Goal: Information Seeking & Learning: Learn about a topic

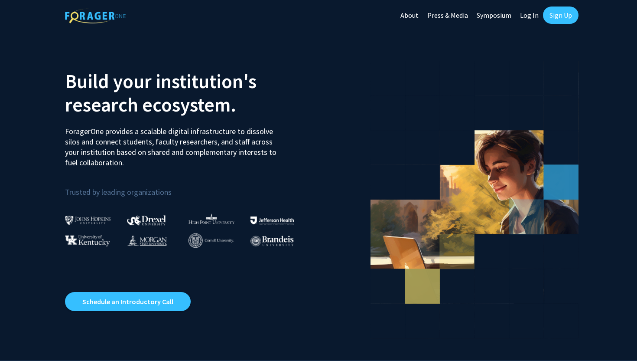
click at [528, 14] on link "Log In" at bounding box center [529, 15] width 27 height 30
select select
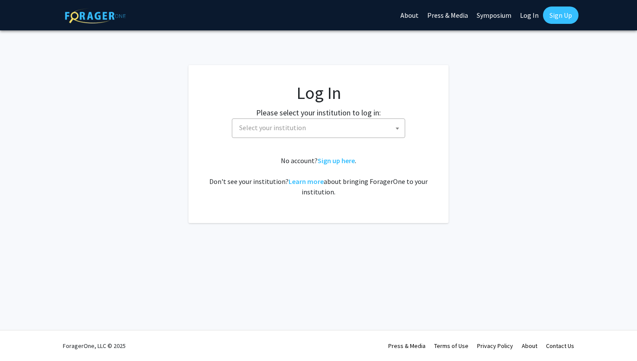
click at [286, 140] on fg-card-body "Log In Please select your institution to log in: [GEOGRAPHIC_DATA] [GEOGRAPHIC_…" at bounding box center [318, 143] width 225 height 123
click at [284, 132] on span "Select your institution" at bounding box center [320, 128] width 169 height 18
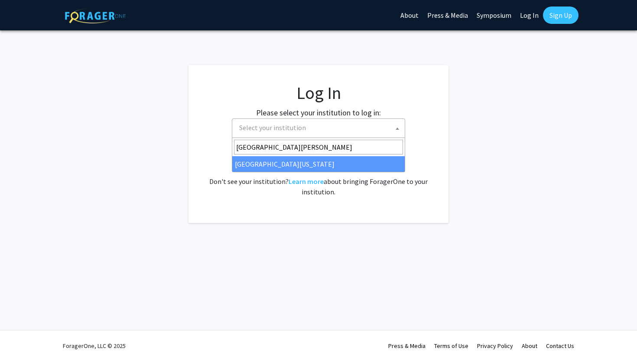
type input "[GEOGRAPHIC_DATA][PERSON_NAME]"
select select "31"
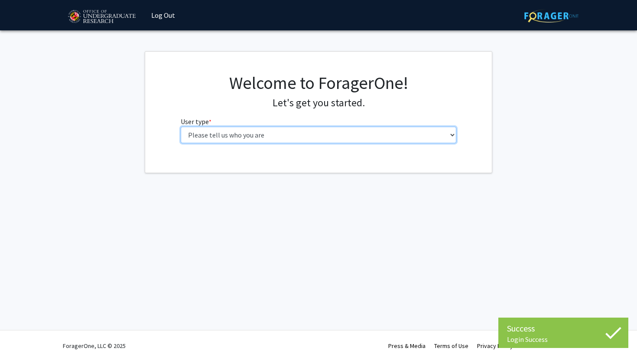
click at [264, 134] on select "Please tell us who you are Undergraduate Student Master's Student Doctoral Cand…" at bounding box center [319, 135] width 276 height 16
select select "1: undergrad"
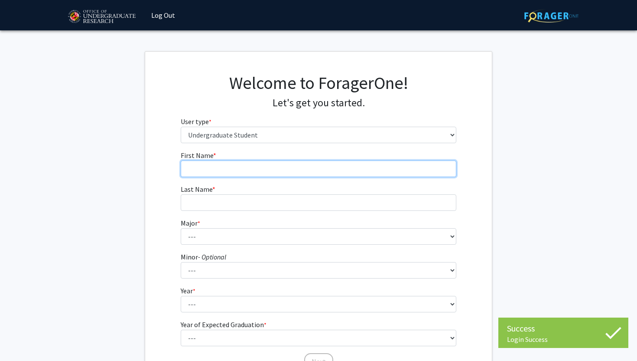
click at [270, 171] on input "First Name * required" at bounding box center [319, 168] width 276 height 16
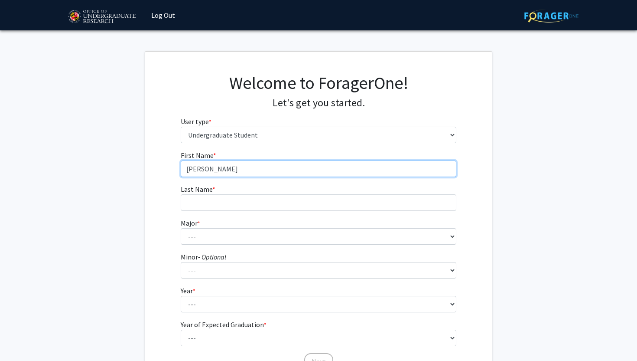
type input "Dhruv"
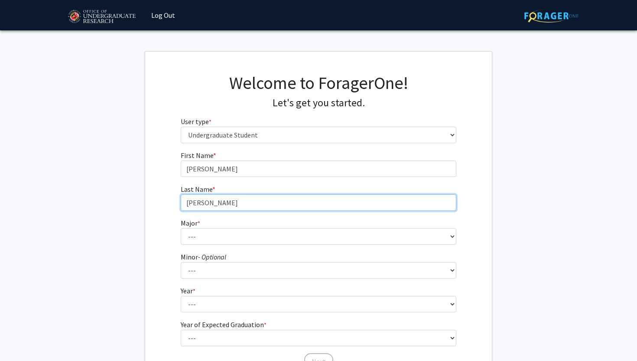
type input "Patel"
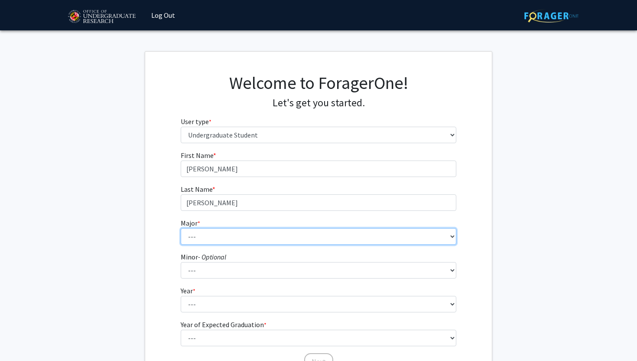
click at [245, 232] on select "--- Accounting Aerospace Engineering African American and Africana Studies Agri…" at bounding box center [319, 236] width 276 height 16
select select "28: 2329"
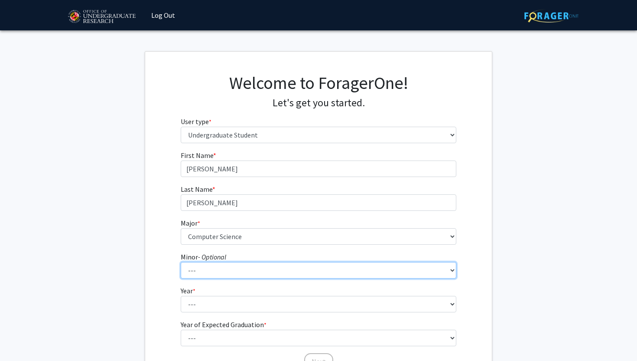
click at [226, 274] on select "--- Actuarial Mathematics Advanced Cybersecurity Experience for Students Africa…" at bounding box center [319, 270] width 276 height 16
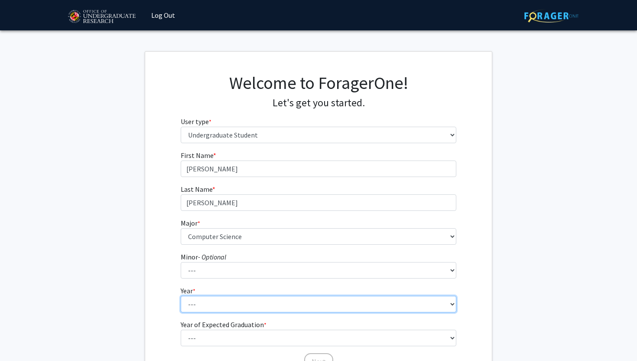
click at [215, 303] on select "--- First-year Sophomore Junior Senior Postbaccalaureate Certificate" at bounding box center [319, 304] width 276 height 16
select select "3: junior"
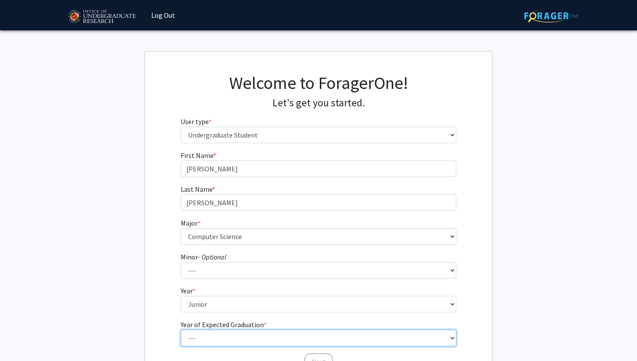
click at [199, 333] on select "--- 2025 2026 2027 2028 2029 2030 2031 2032 2033 2034" at bounding box center [319, 338] width 276 height 16
select select "3: 2027"
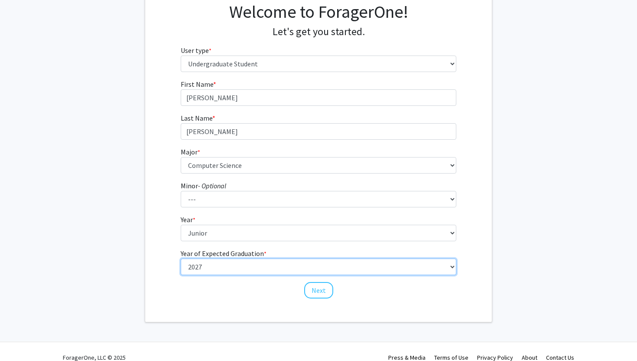
scroll to position [83, 0]
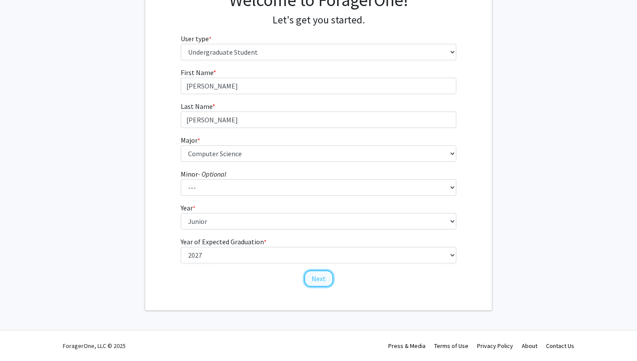
click at [315, 272] on button "Next" at bounding box center [318, 278] width 29 height 16
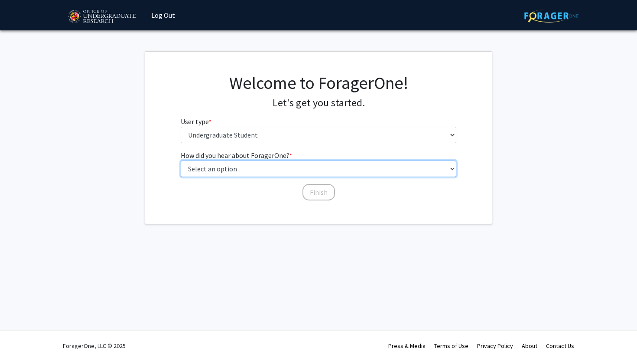
click at [298, 169] on select "Select an option Peer/student recommendation Faculty/staff recommendation Unive…" at bounding box center [319, 168] width 276 height 16
select select "1: peer_recommendation"
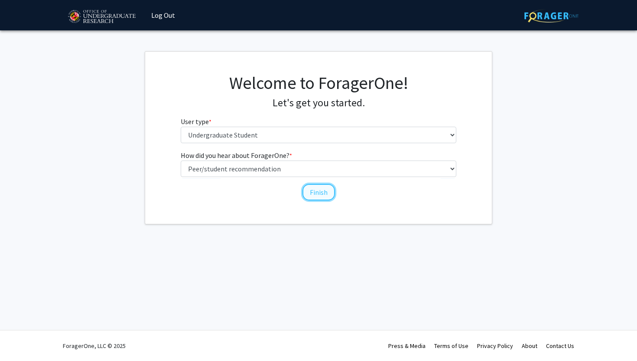
click at [308, 189] on button "Finish" at bounding box center [319, 192] width 33 height 16
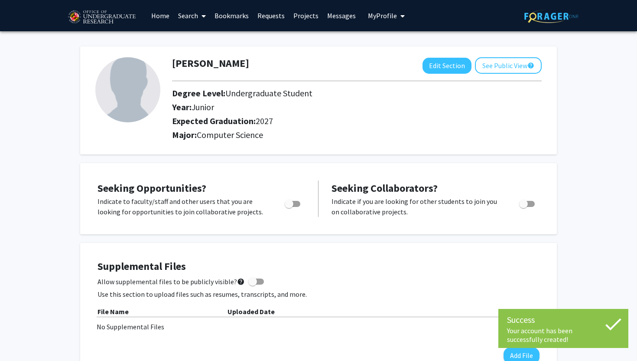
click at [296, 202] on span "Toggle" at bounding box center [293, 204] width 16 height 6
click at [289, 207] on input "Are you actively seeking opportunities?" at bounding box center [289, 207] width 0 height 0
checkbox input "true"
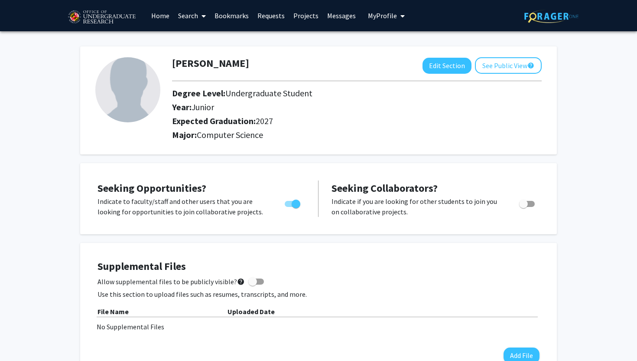
click at [299, 20] on link "Projects" at bounding box center [306, 15] width 34 height 30
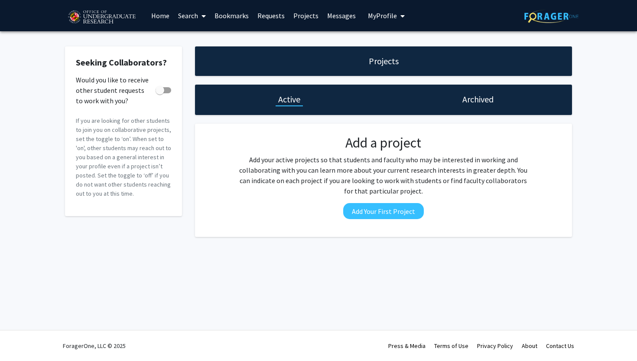
click at [269, 21] on link "Requests" at bounding box center [271, 15] width 36 height 30
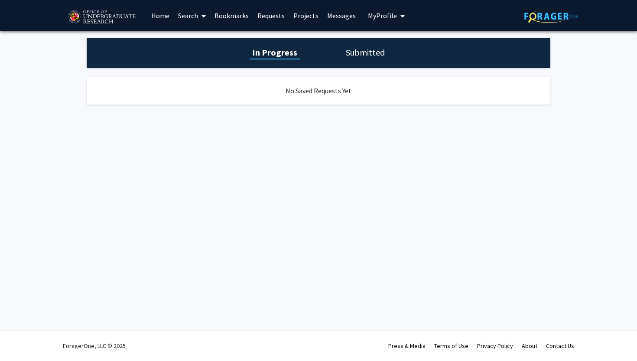
click at [236, 21] on link "Bookmarks" at bounding box center [231, 15] width 43 height 30
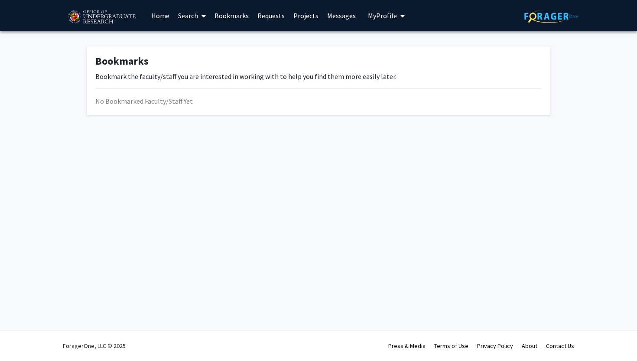
click at [305, 20] on link "Projects" at bounding box center [306, 15] width 34 height 30
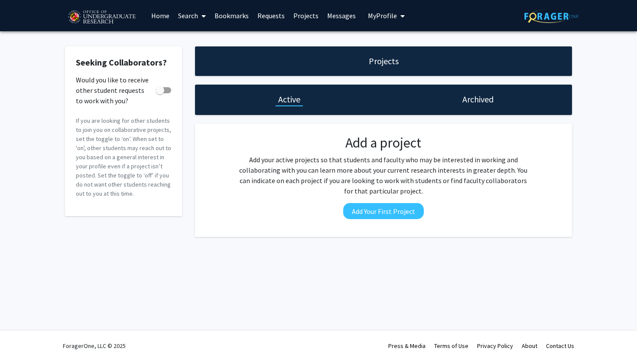
click at [192, 12] on link "Search" at bounding box center [192, 15] width 36 height 30
click at [200, 36] on span "Faculty/Staff" at bounding box center [206, 39] width 64 height 17
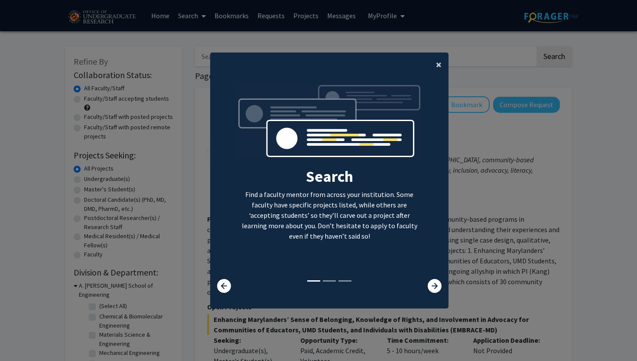
click at [442, 61] on button "×" at bounding box center [439, 64] width 20 height 24
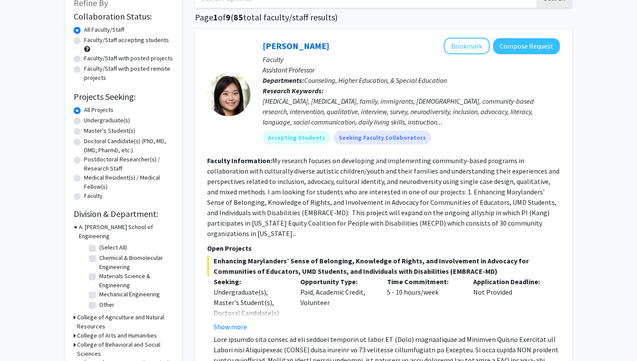
scroll to position [78, 0]
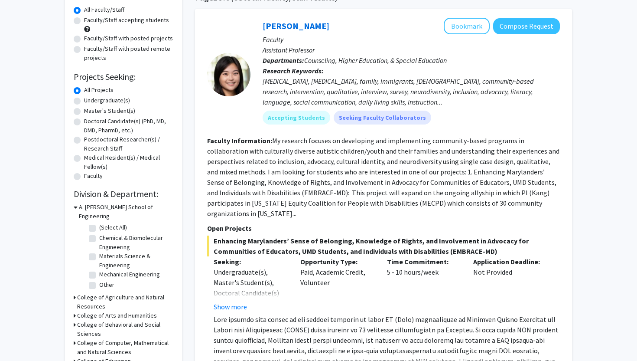
click at [84, 101] on label "Undergraduate(s)" at bounding box center [107, 100] width 46 height 9
click at [84, 101] on input "Undergraduate(s)" at bounding box center [87, 99] width 6 height 6
radio input "true"
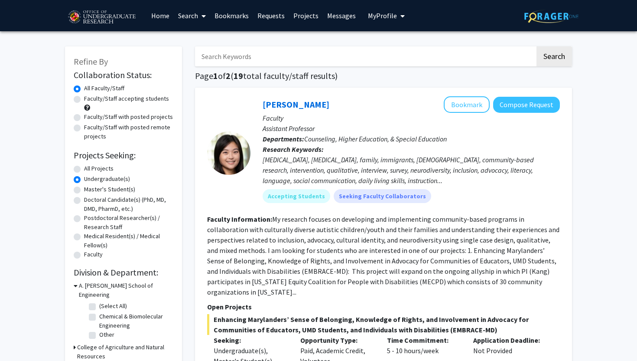
click at [142, 100] on label "Faculty/Staff accepting students" at bounding box center [126, 98] width 85 height 9
click at [90, 100] on input "Faculty/Staff accepting students" at bounding box center [87, 97] width 6 height 6
radio input "true"
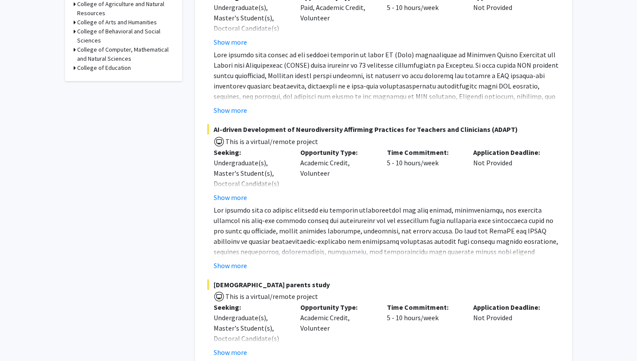
scroll to position [343, 0]
click at [237, 266] on button "Show more" at bounding box center [230, 266] width 33 height 10
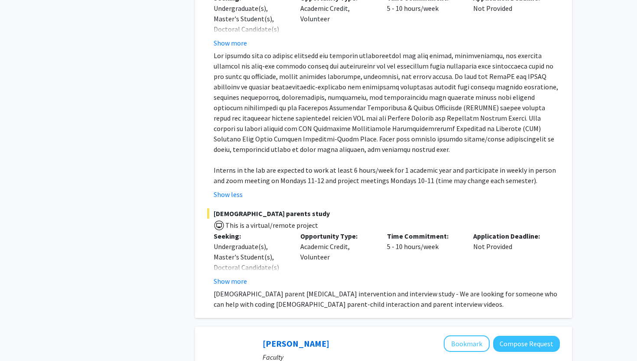
scroll to position [497, 0]
click at [219, 279] on button "Show more" at bounding box center [230, 282] width 33 height 10
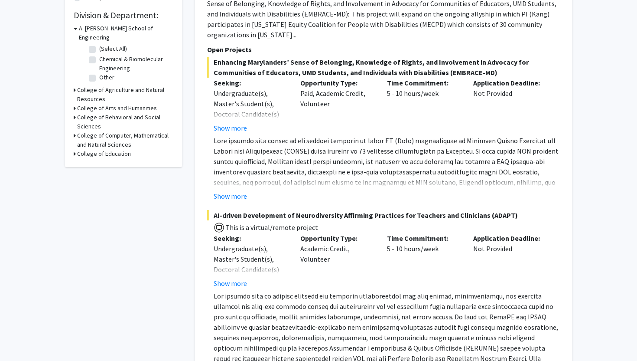
scroll to position [252, 0]
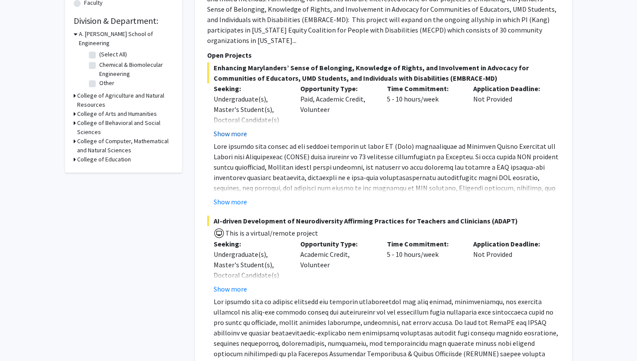
click at [233, 134] on button "Show more" at bounding box center [230, 133] width 33 height 10
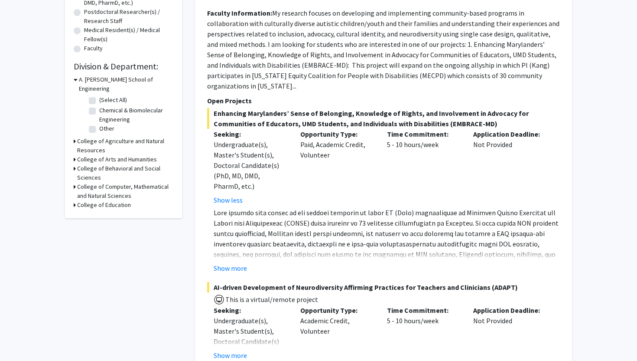
scroll to position [219, 0]
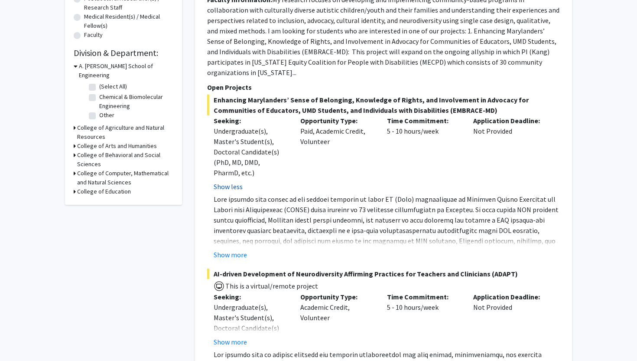
click at [226, 183] on button "Show less" at bounding box center [228, 186] width 29 height 10
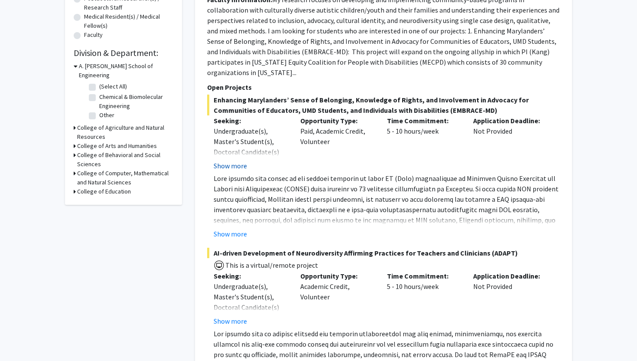
click at [226, 168] on button "Show more" at bounding box center [230, 165] width 33 height 10
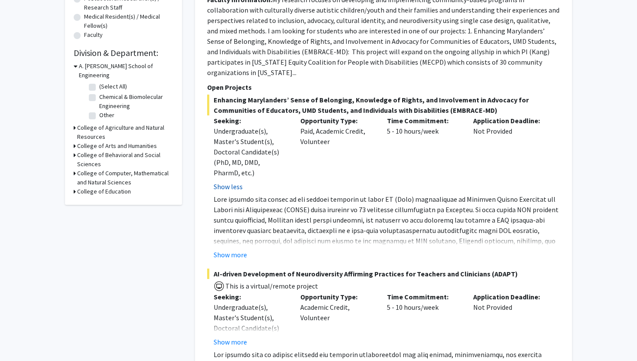
click at [234, 190] on button "Show less" at bounding box center [228, 186] width 29 height 10
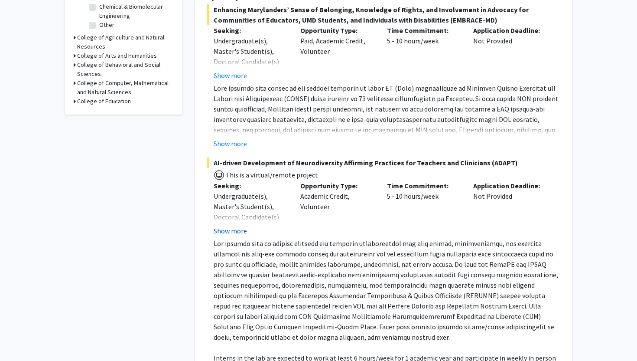
scroll to position [307, 0]
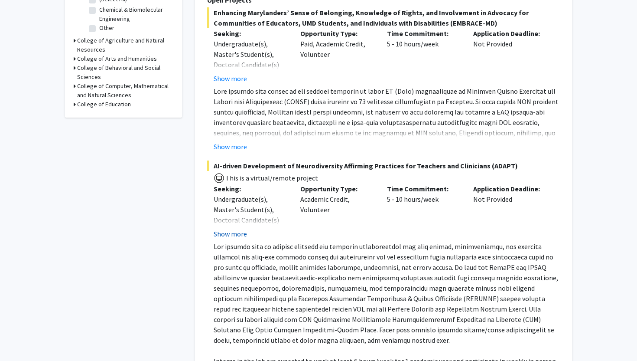
click at [232, 234] on button "Show more" at bounding box center [230, 234] width 33 height 10
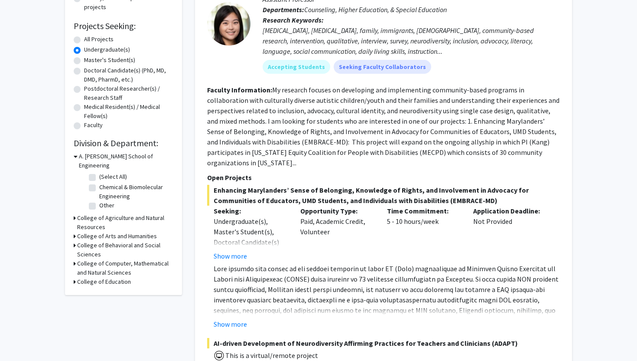
scroll to position [0, 0]
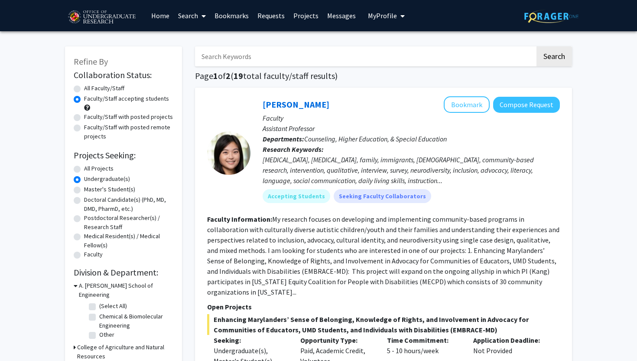
drag, startPoint x: 298, startPoint y: 105, endPoint x: 325, endPoint y: 108, distance: 26.7
click at [451, 191] on div "Accepting Students Seeking Faculty Collaborators" at bounding box center [411, 195] width 301 height 17
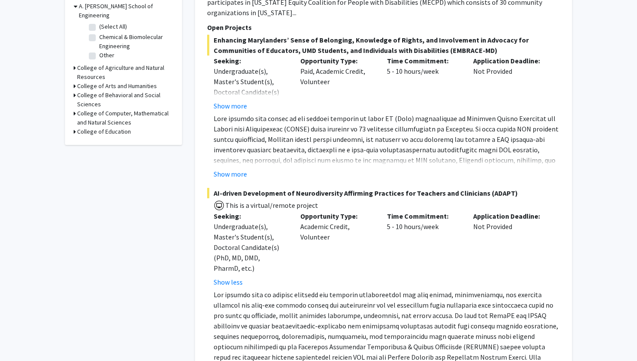
scroll to position [281, 0]
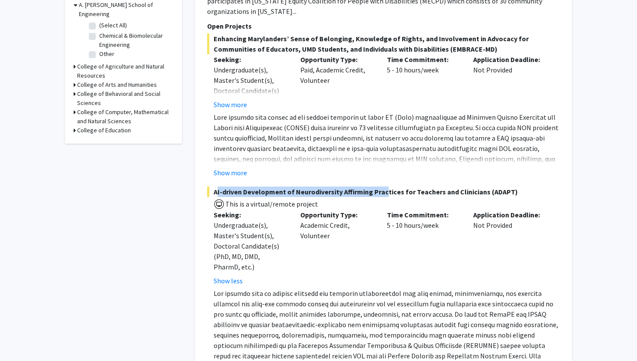
drag, startPoint x: 215, startPoint y: 191, endPoint x: 379, endPoint y: 191, distance: 163.9
click at [379, 192] on span "AI-driven Development of Neurodiversity Affirming Practices for Teachers and Cl…" at bounding box center [383, 191] width 353 height 10
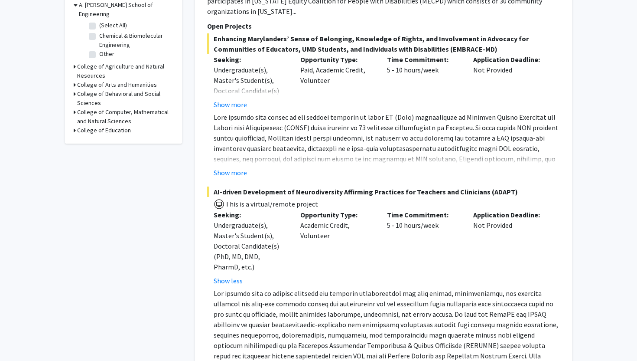
click at [408, 197] on span "This is a virtual/remote project" at bounding box center [383, 203] width 353 height 13
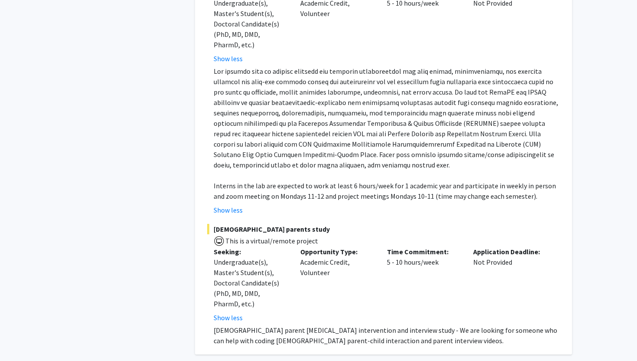
scroll to position [503, 0]
click at [501, 13] on div "Application Deadline: Not Provided" at bounding box center [510, 25] width 87 height 76
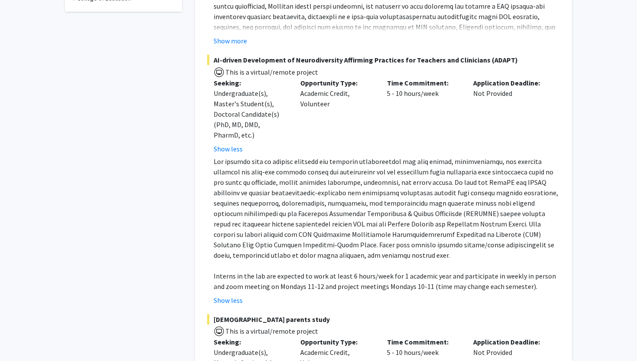
scroll to position [410, 0]
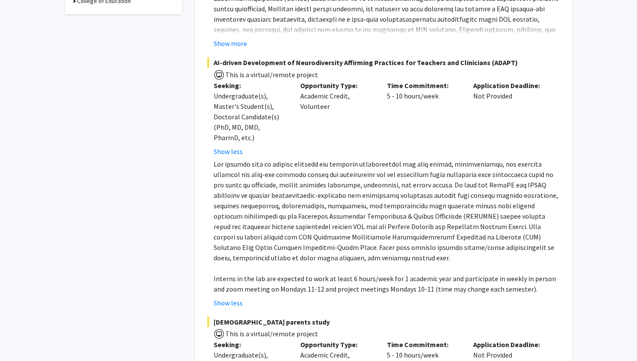
drag, startPoint x: 214, startPoint y: 63, endPoint x: 524, endPoint y: 67, distance: 309.6
click at [524, 67] on span "AI-driven Development of Neurodiversity Affirming Practices for Teachers and Cl…" at bounding box center [383, 62] width 353 height 10
copy span "AI-driven Development of Neurodiversity Affirming Practices for Teachers and Cl…"
click at [239, 147] on button "Show less" at bounding box center [228, 151] width 29 height 10
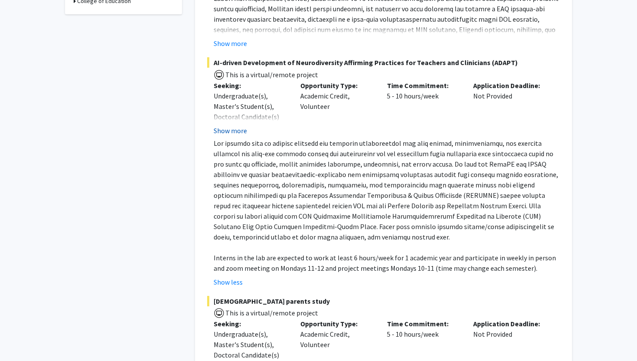
click at [223, 131] on button "Show more" at bounding box center [230, 130] width 33 height 10
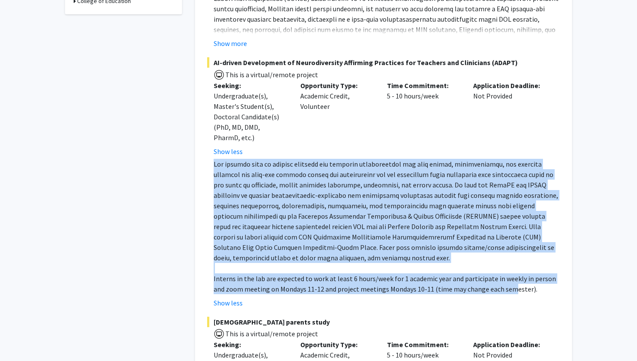
drag, startPoint x: 216, startPoint y: 167, endPoint x: 500, endPoint y: 291, distance: 309.9
click at [500, 291] on div "Interns in the lab are expected to work at least 6 hours/week for 1 academic ye…" at bounding box center [387, 226] width 346 height 135
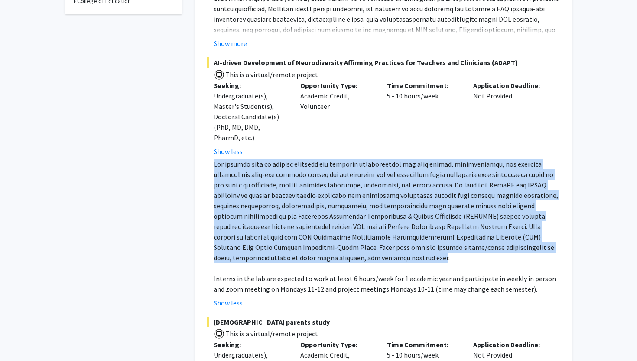
click at [276, 258] on p at bounding box center [387, 211] width 346 height 104
copy p "Our project aims to provide research and clinical opportunities for high school…"
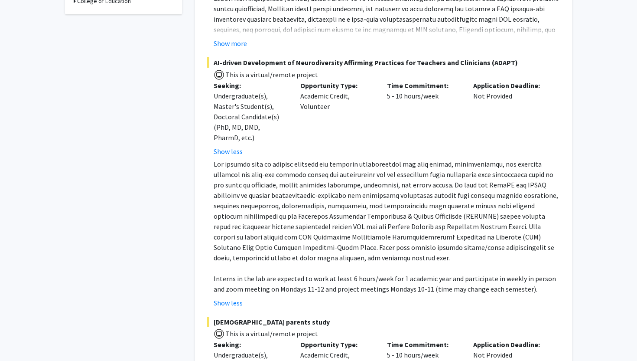
click at [298, 130] on div "Opportunity Type: Academic Credit, Volunteer" at bounding box center [337, 118] width 87 height 76
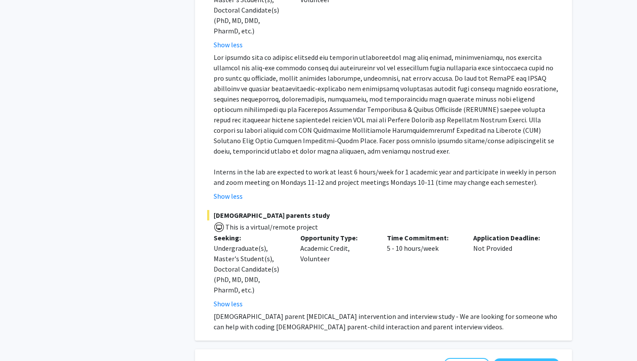
scroll to position [536, 0]
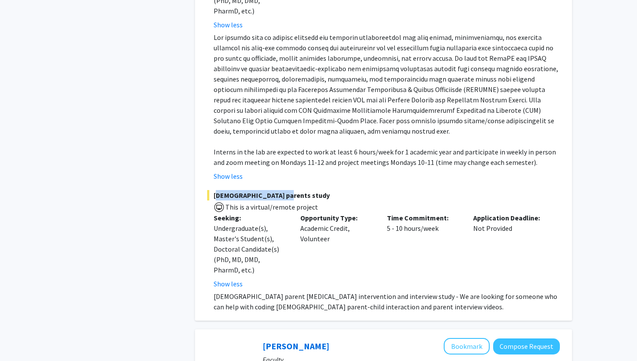
drag, startPoint x: 215, startPoint y: 196, endPoint x: 296, endPoint y: 190, distance: 81.3
click at [296, 190] on span "Korean parents study" at bounding box center [383, 195] width 353 height 10
copy span "Korean parents study"
click at [296, 190] on span "Korean parents study" at bounding box center [383, 195] width 353 height 10
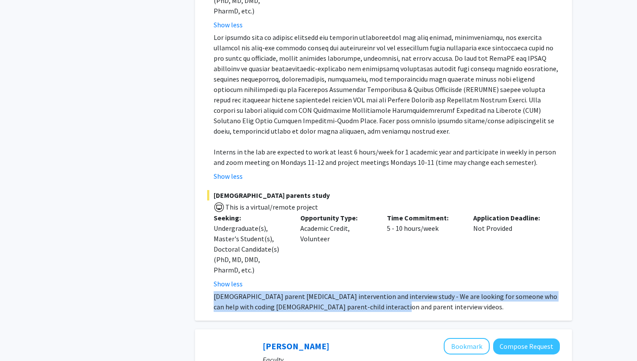
drag, startPoint x: 214, startPoint y: 296, endPoint x: 401, endPoint y: 309, distance: 187.0
click at [401, 309] on p "Korean parent autism intervention and interview study - We are looking for some…" at bounding box center [387, 301] width 346 height 21
copy p "Korean parent autism intervention and interview study - We are looking for some…"
click at [401, 309] on p "Korean parent autism intervention and interview study - We are looking for some…" at bounding box center [387, 301] width 346 height 21
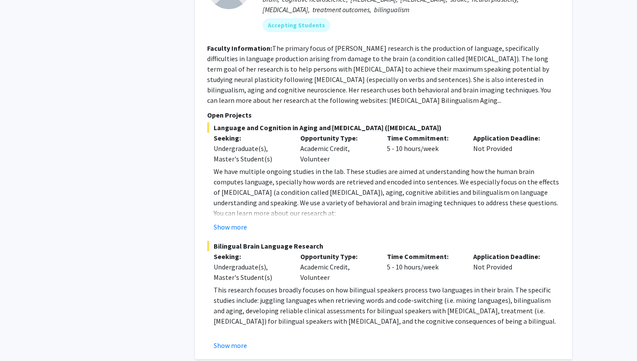
scroll to position [943, 0]
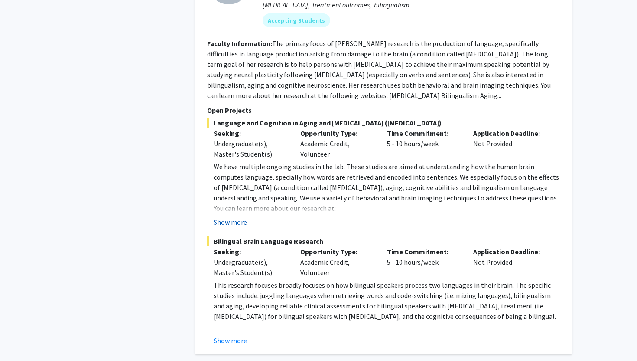
click at [239, 219] on button "Show more" at bounding box center [230, 222] width 33 height 10
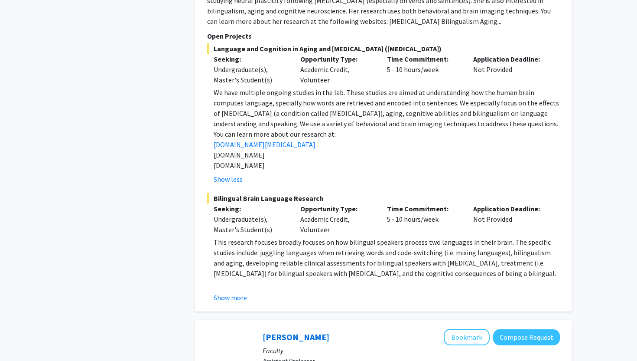
scroll to position [1019, 0]
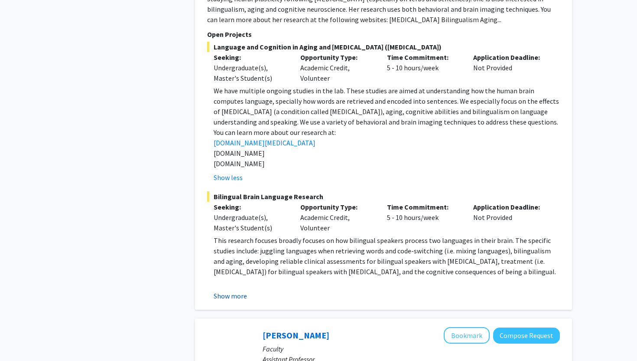
click at [233, 295] on button "Show more" at bounding box center [230, 296] width 33 height 10
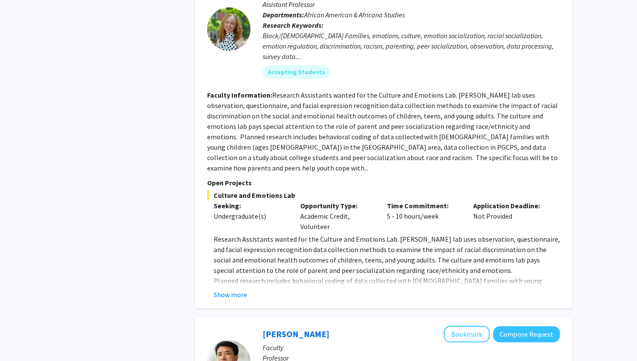
scroll to position [1438, 0]
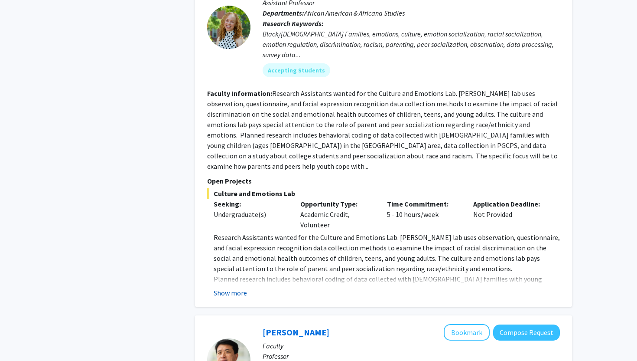
click at [224, 288] on button "Show more" at bounding box center [230, 293] width 33 height 10
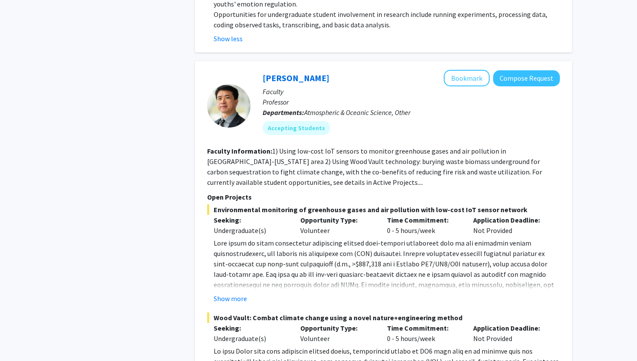
scroll to position [1755, 0]
click at [227, 293] on button "Show more" at bounding box center [230, 298] width 33 height 10
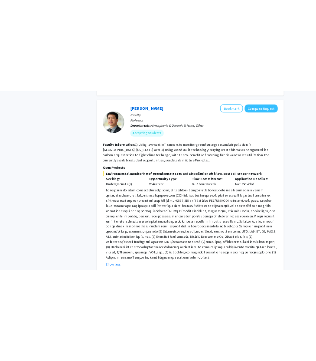
scroll to position [1797, 0]
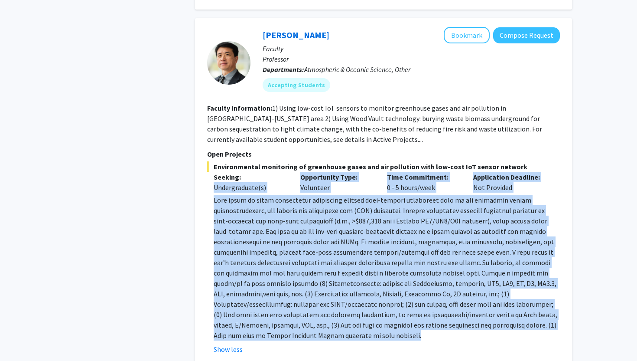
drag, startPoint x: 420, startPoint y: 314, endPoint x: 209, endPoint y: 173, distance: 254.1
click at [209, 173] on div "Environmental monitoring of greenhouse gases and air pollution with low-cost Io…" at bounding box center [383, 257] width 353 height 193
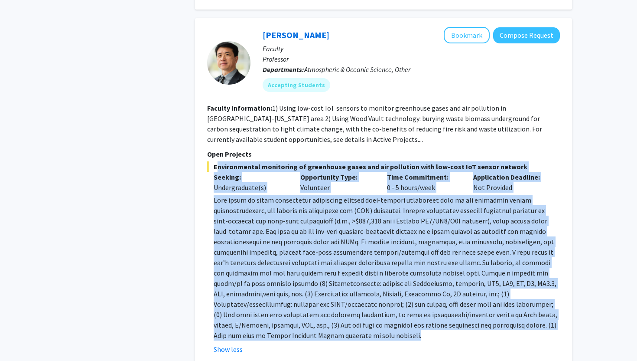
click at [216, 161] on span "Environmental monitoring of greenhouse gases and air pollution with low-cost Io…" at bounding box center [383, 166] width 353 height 10
copy div "Environmental monitoring of greenhouse gases and air pollution with low-cost Io…"
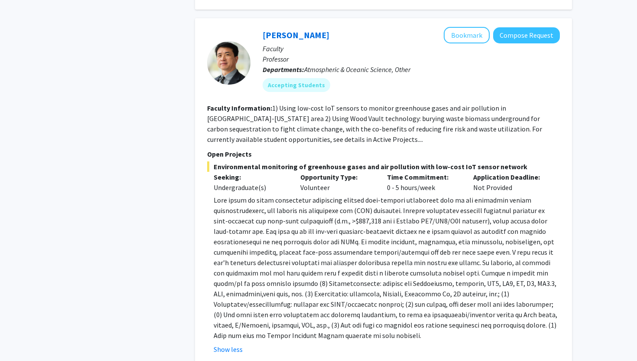
click at [428, 317] on p at bounding box center [387, 268] width 346 height 146
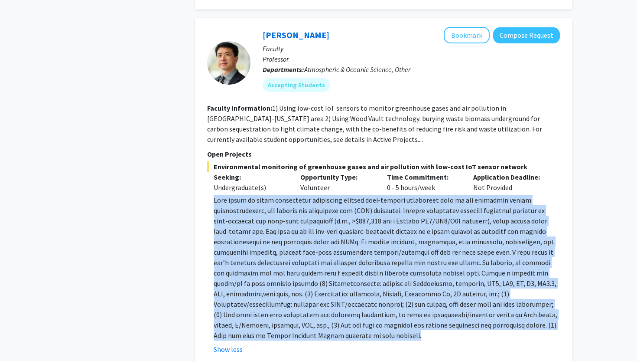
drag, startPoint x: 428, startPoint y: 317, endPoint x: 213, endPoint y: 177, distance: 256.9
click at [213, 195] on fg-read-more "Show less" at bounding box center [383, 275] width 353 height 160
copy p "Many needs in urban environment monitoring require high-spatial resolution such…"
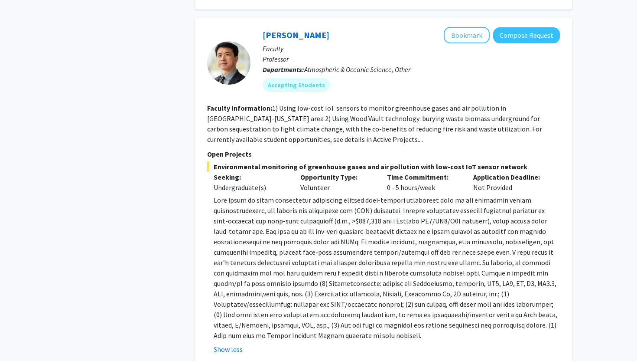
click at [201, 181] on div "Ning Zeng Bookmark Compose Request Faculty Professor Departments: Atmospheric &…" at bounding box center [383, 244] width 377 height 453
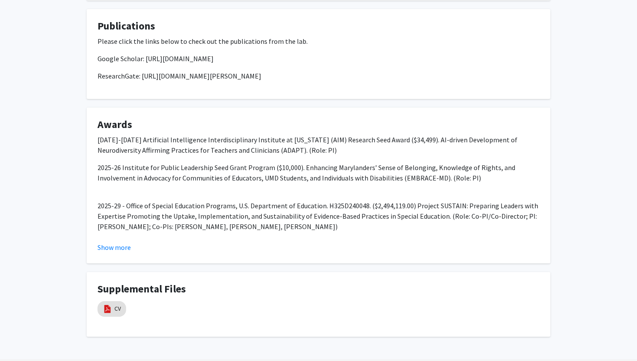
scroll to position [1002, 0]
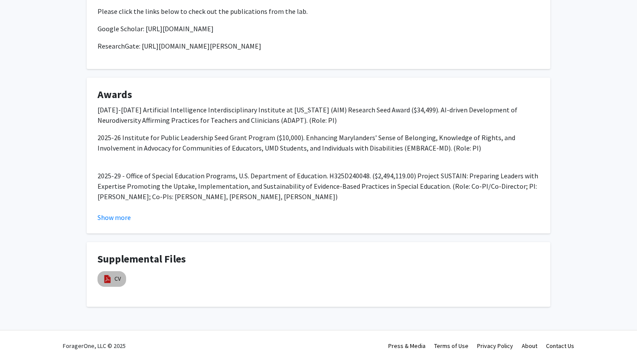
click at [121, 278] on mat-chip "CV" at bounding box center [112, 279] width 29 height 16
click at [114, 278] on link "CV" at bounding box center [117, 278] width 7 height 9
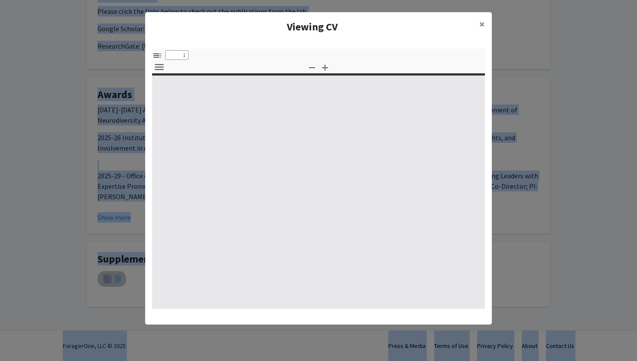
select select "custom"
type input "0"
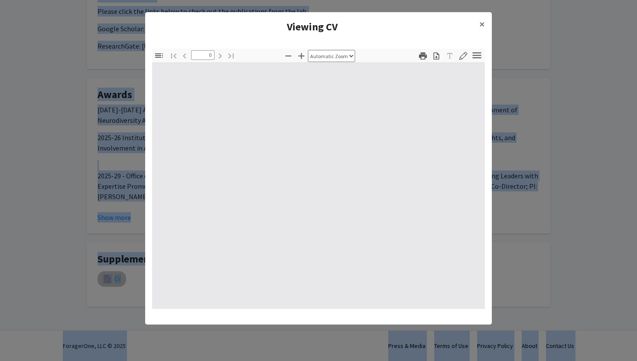
select select "custom"
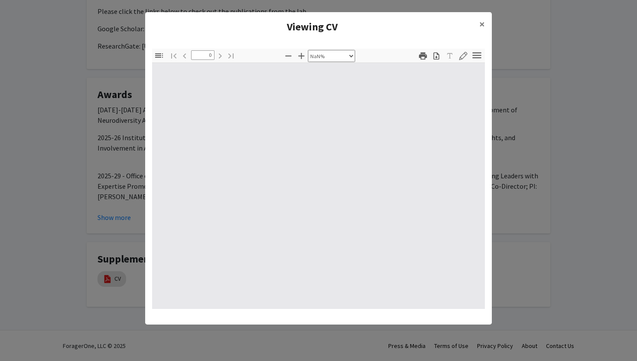
type input "1"
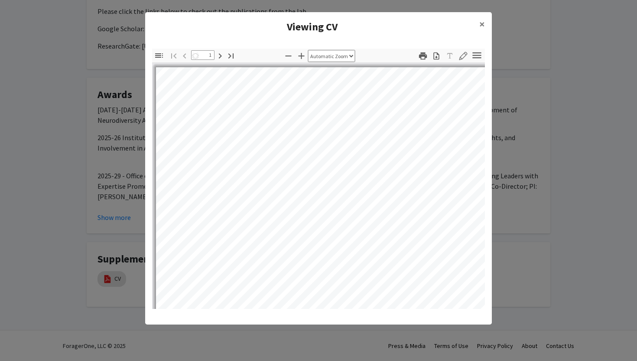
select select "auto"
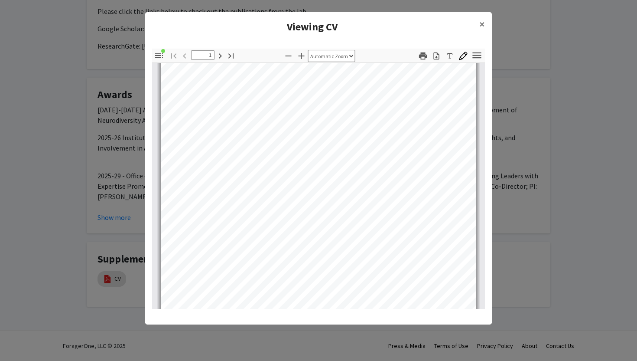
scroll to position [45, 0]
click at [485, 24] on button "×" at bounding box center [483, 24] width 20 height 24
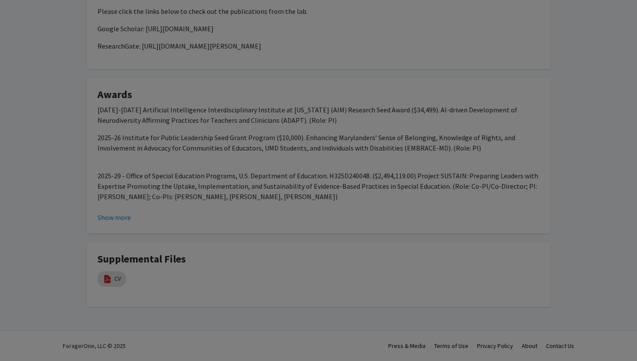
click at [480, 25] on div "Page 1" at bounding box center [319, 149] width 324 height 416
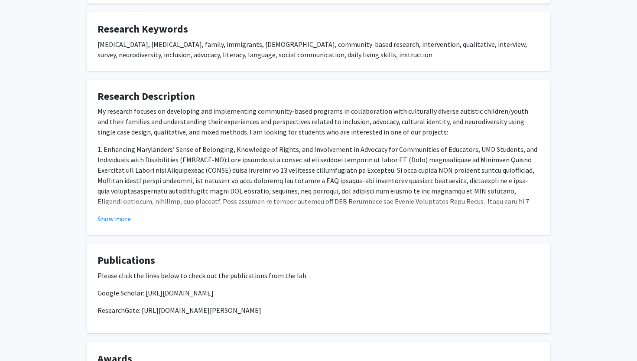
scroll to position [740, 0]
